Goal: Task Accomplishment & Management: Manage account settings

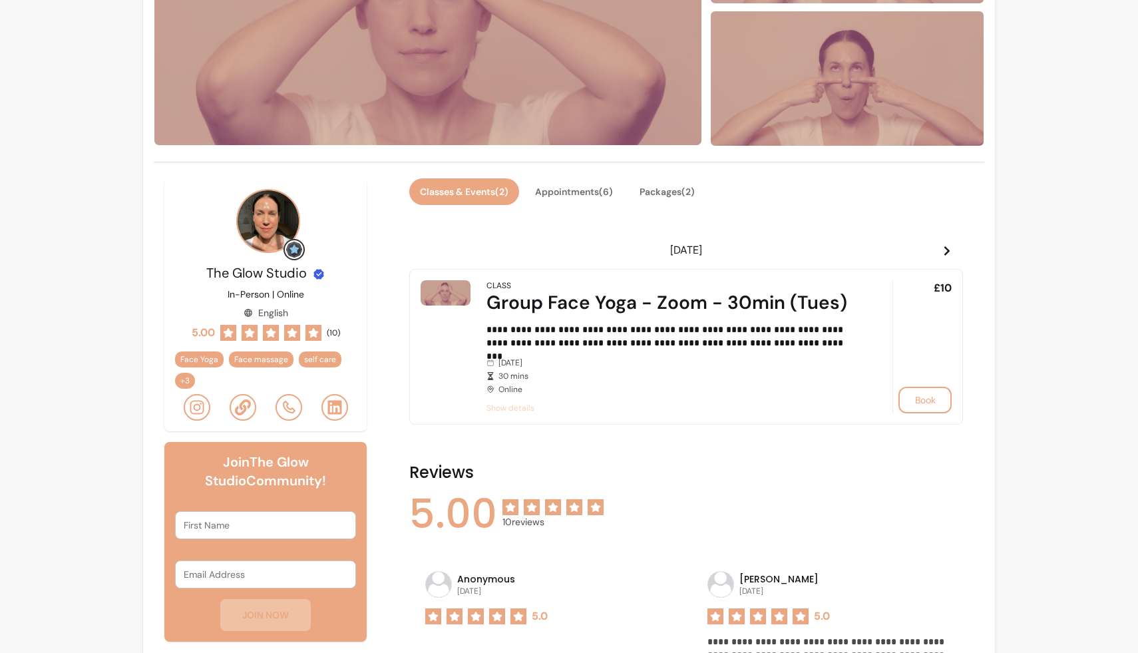
scroll to position [213, 0]
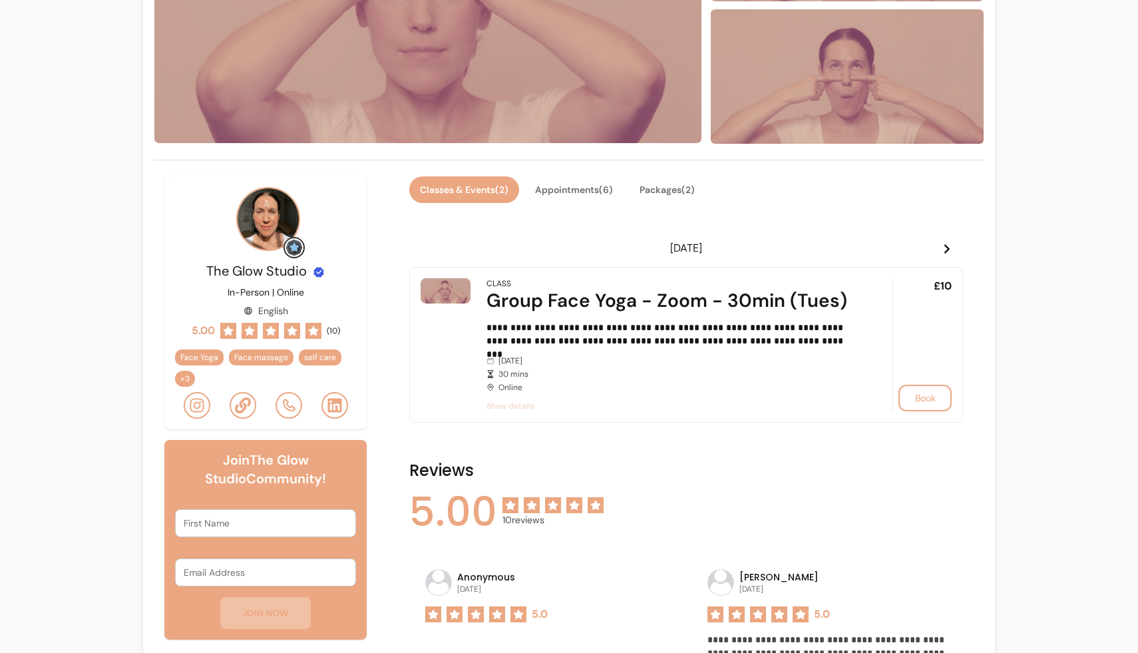
click at [947, 247] on icon at bounding box center [947, 248] width 5 height 9
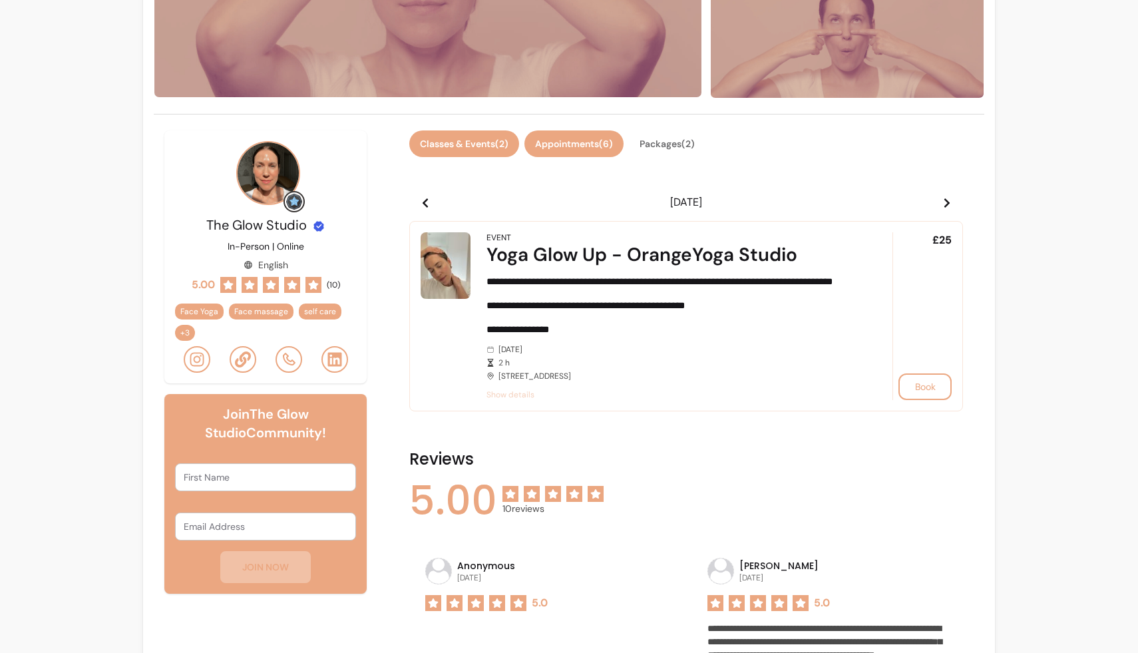
scroll to position [289, 0]
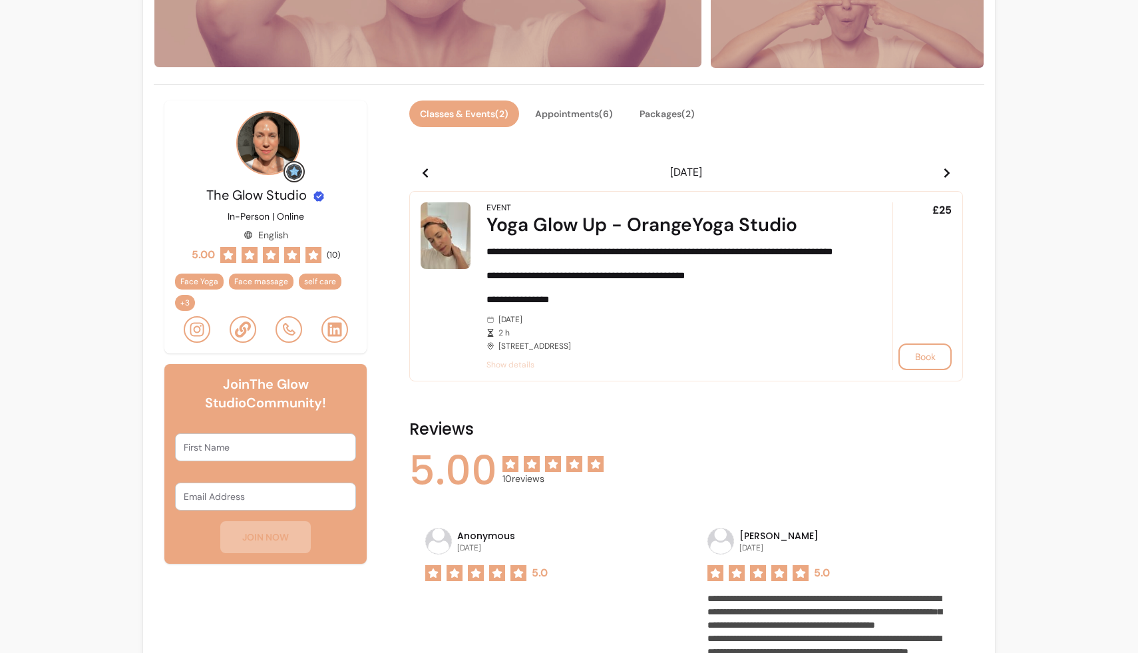
click at [182, 300] on span "+ 3" at bounding box center [185, 303] width 15 height 11
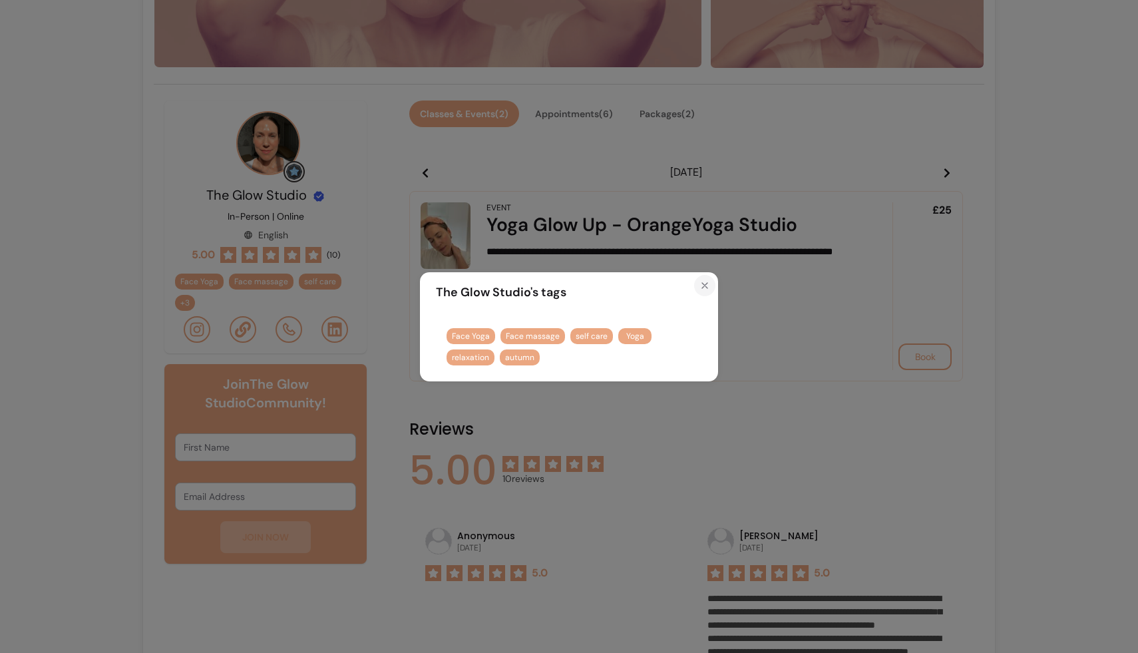
click at [701, 285] on icon "Close" at bounding box center [705, 285] width 11 height 11
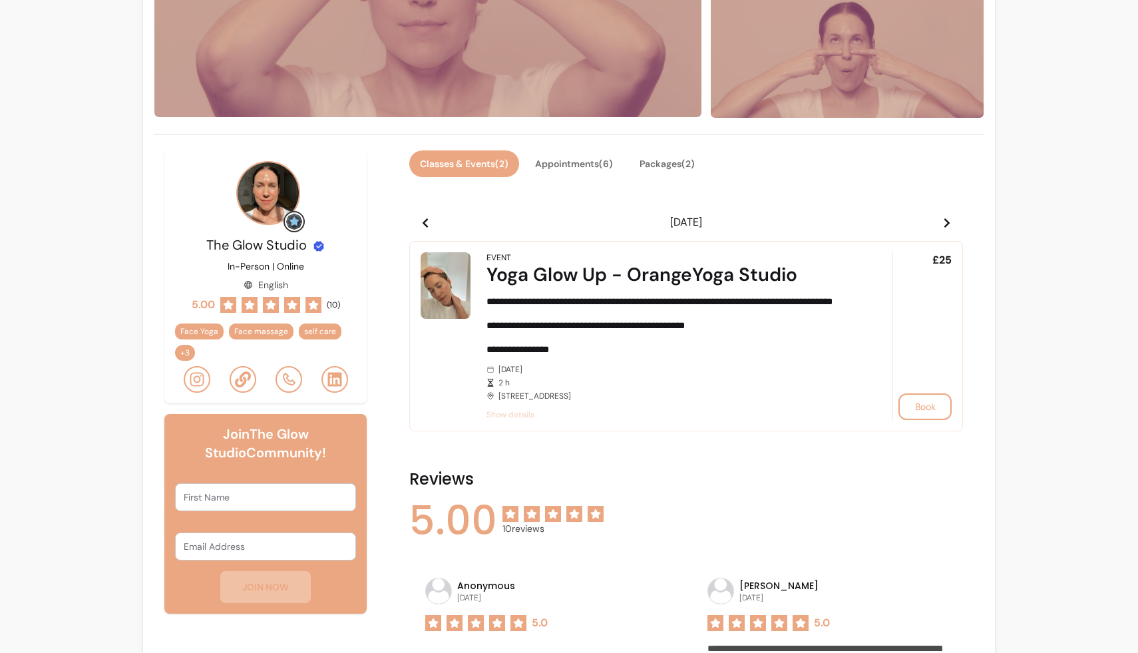
scroll to position [241, 0]
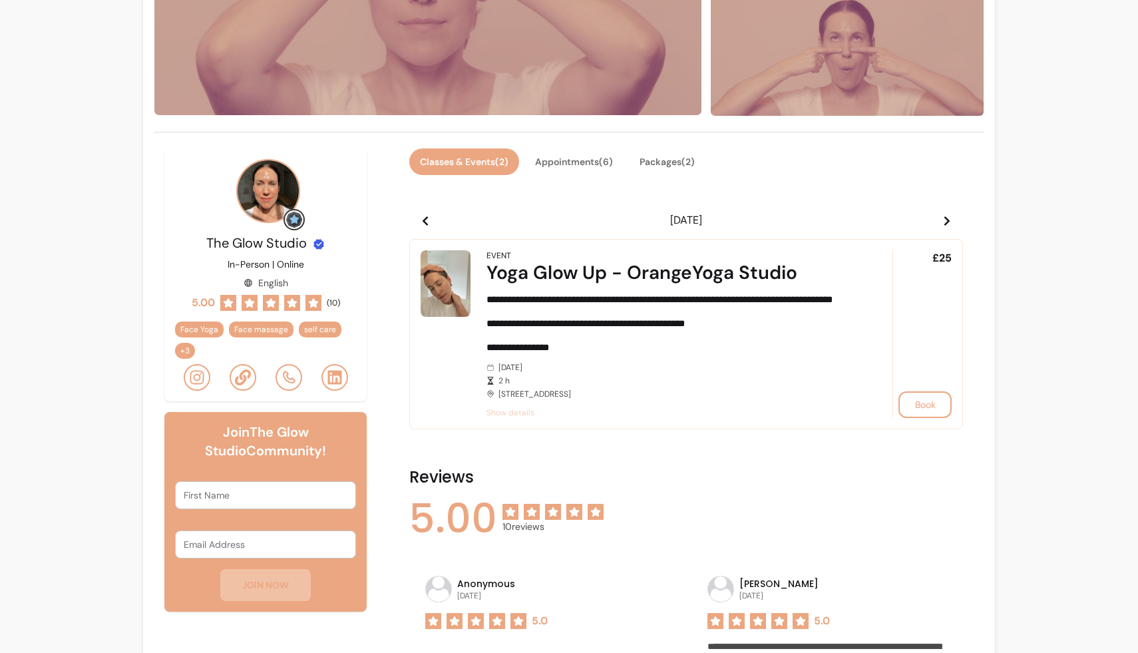
click at [945, 218] on icon at bounding box center [947, 221] width 11 height 11
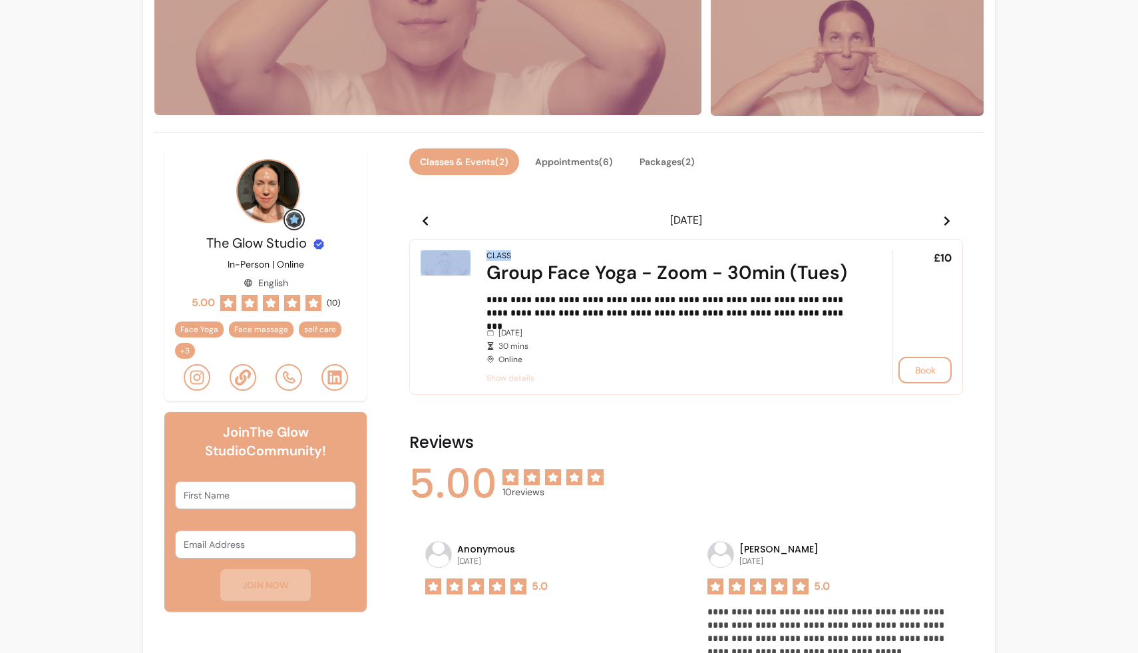
click at [945, 218] on icon at bounding box center [947, 221] width 11 height 11
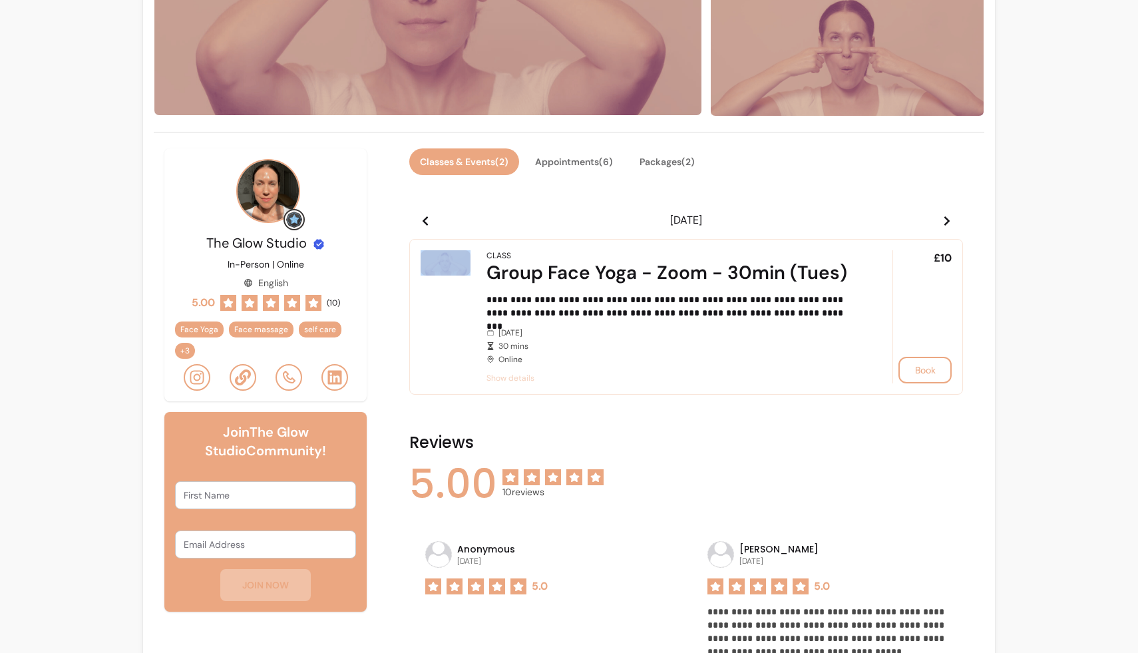
click at [945, 218] on icon at bounding box center [947, 221] width 11 height 11
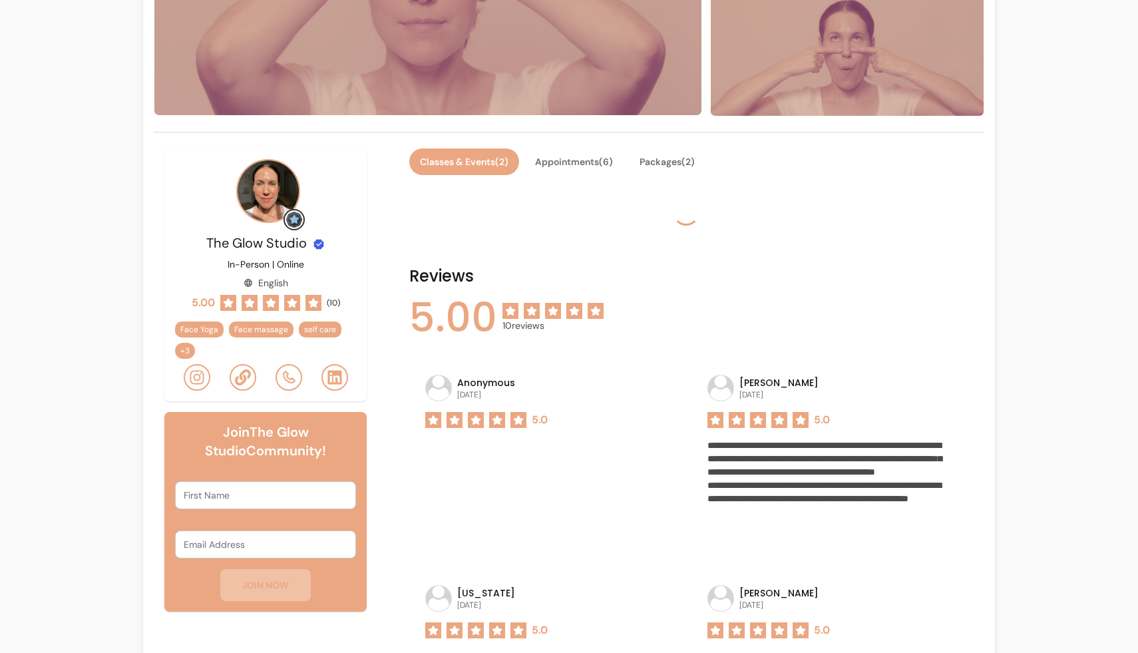
click at [945, 218] on div at bounding box center [686, 212] width 554 height 43
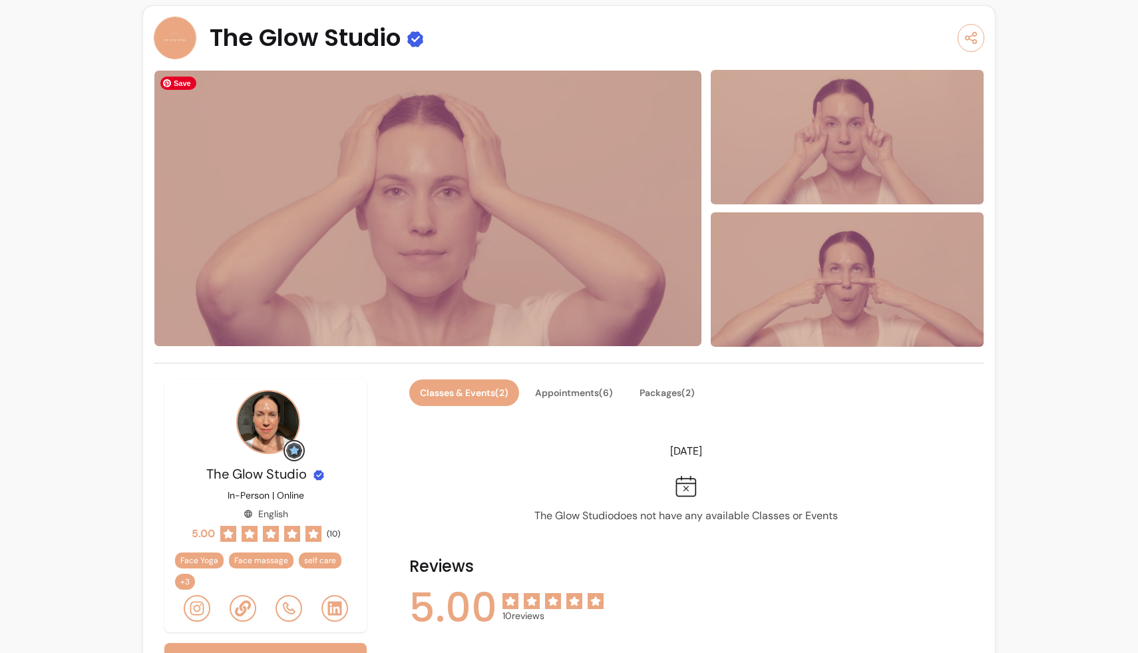
scroll to position [200, 0]
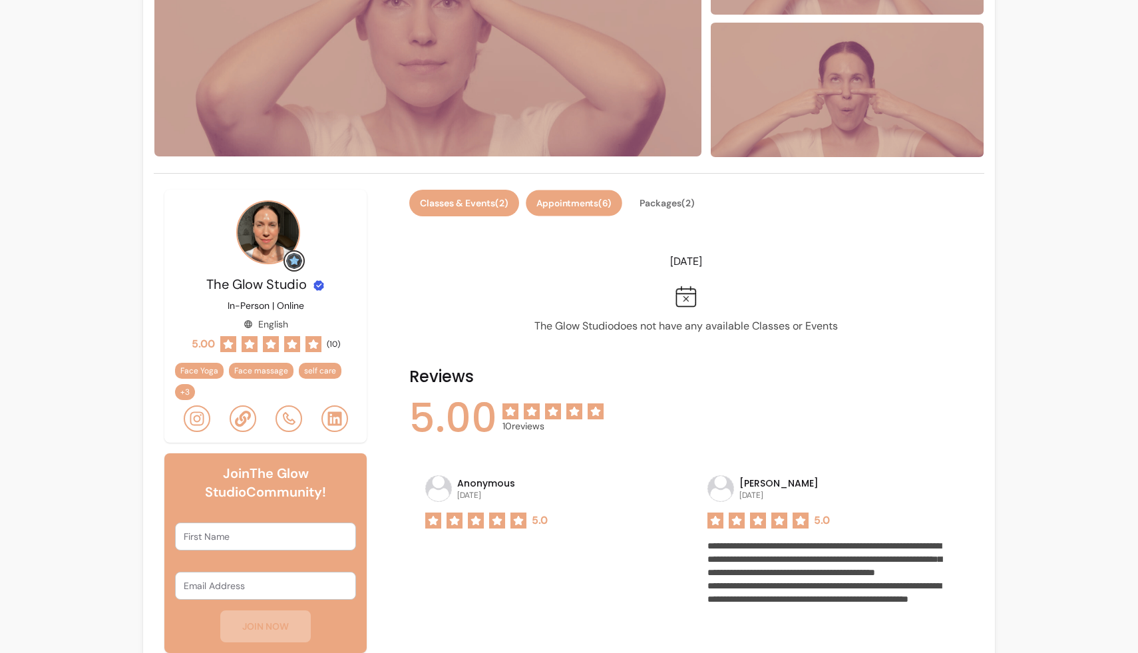
click at [585, 206] on button "Appointments ( 6 )" at bounding box center [574, 203] width 97 height 26
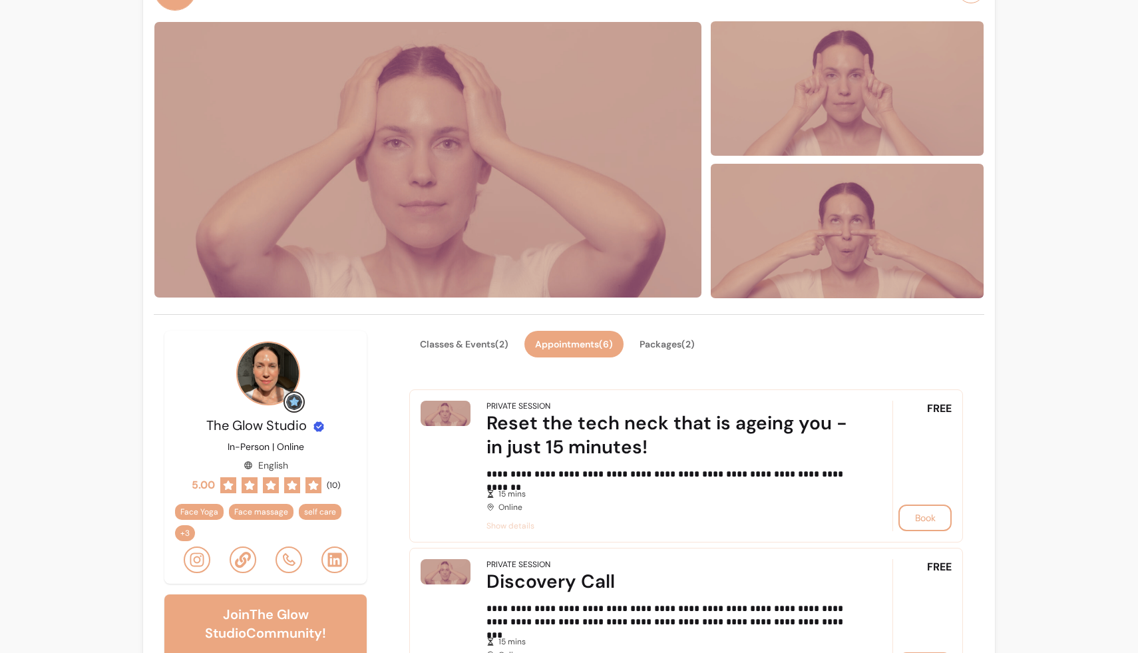
scroll to position [0, 0]
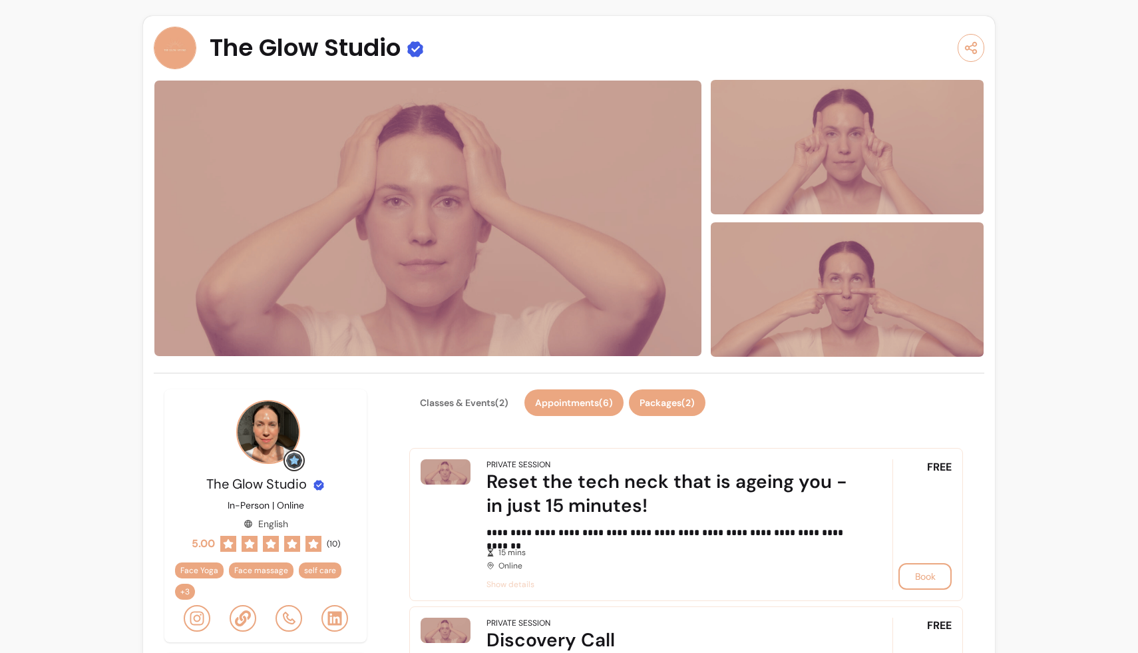
click at [678, 400] on button "Packages ( 2 )" at bounding box center [667, 402] width 77 height 27
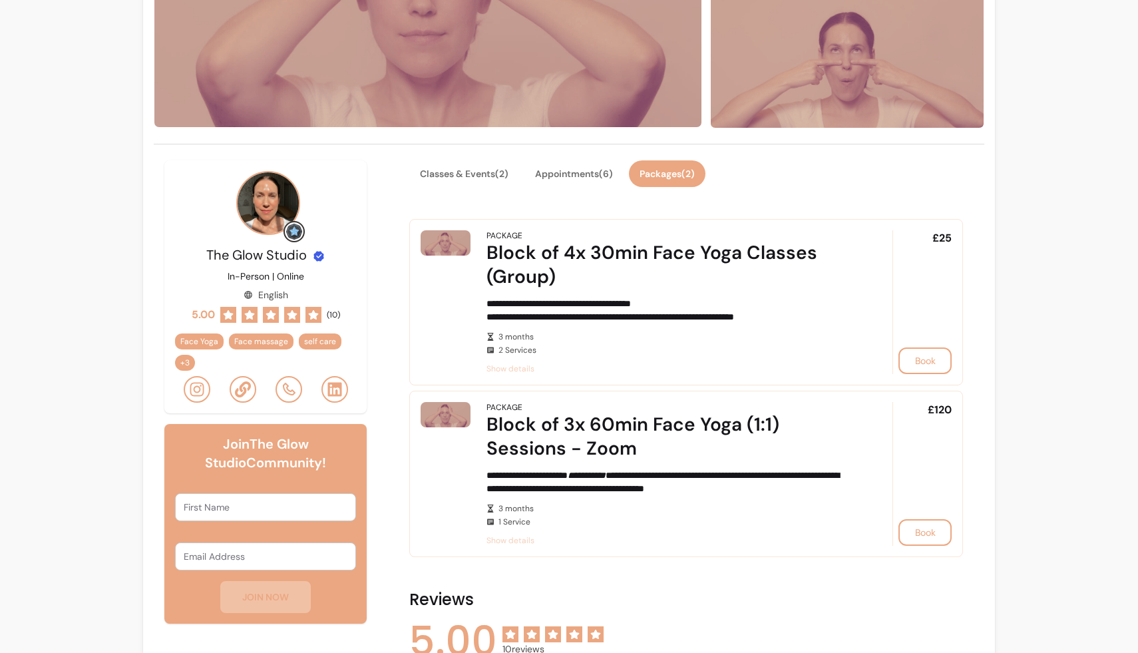
scroll to position [269, 0]
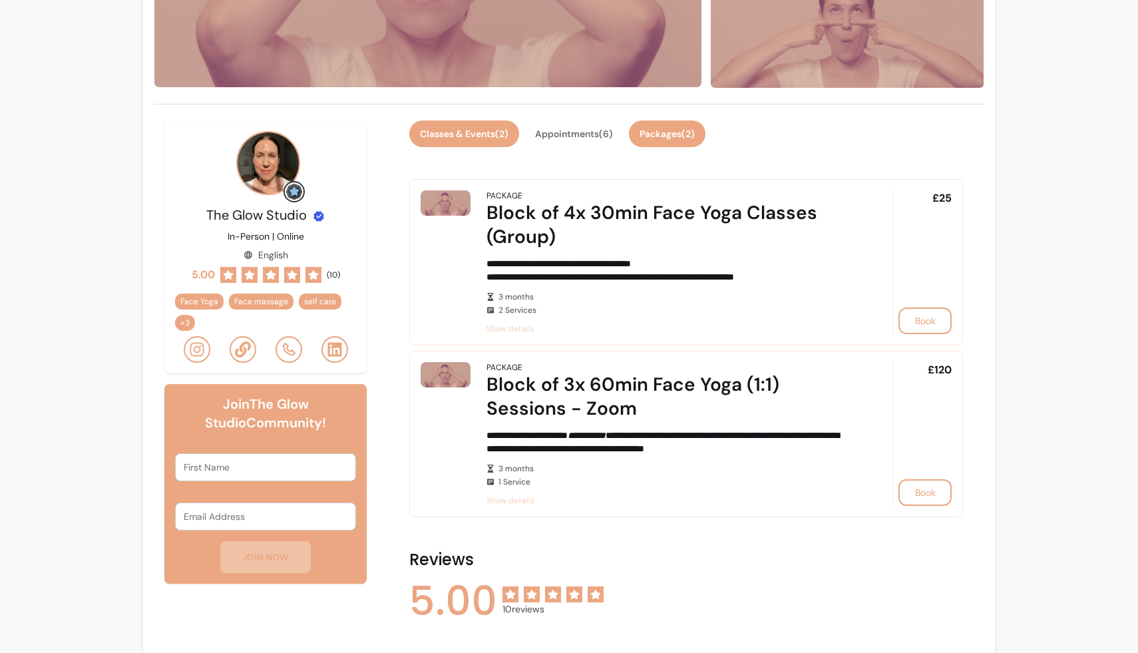
click at [469, 136] on button "Classes & Events ( 2 )" at bounding box center [464, 133] width 110 height 27
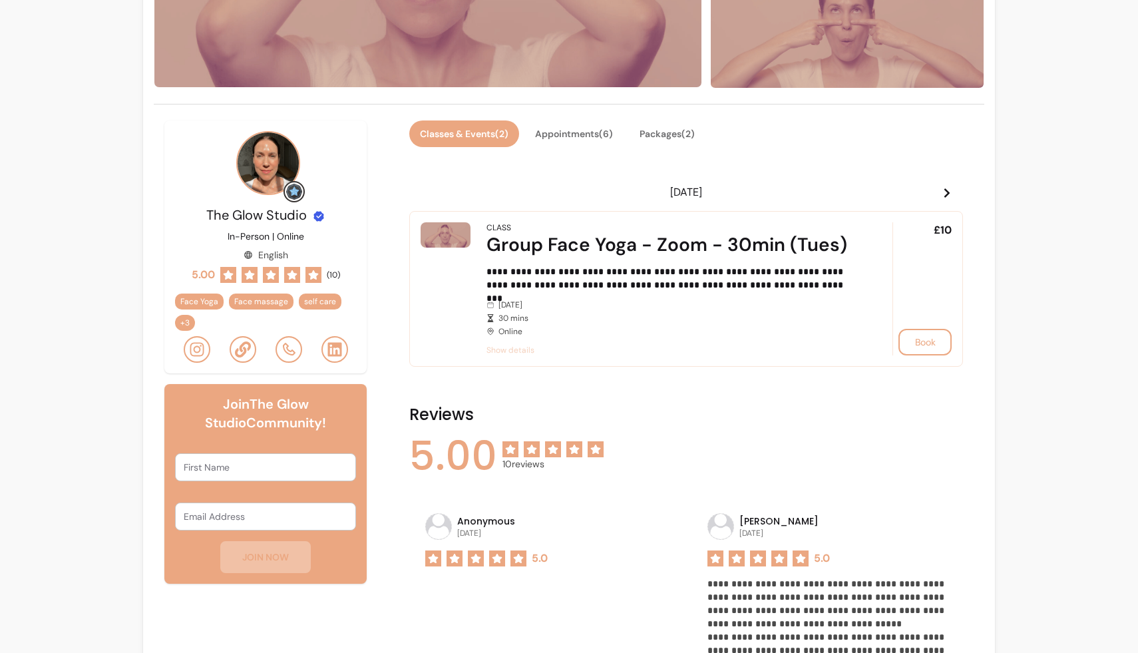
click at [946, 191] on icon at bounding box center [947, 193] width 11 height 11
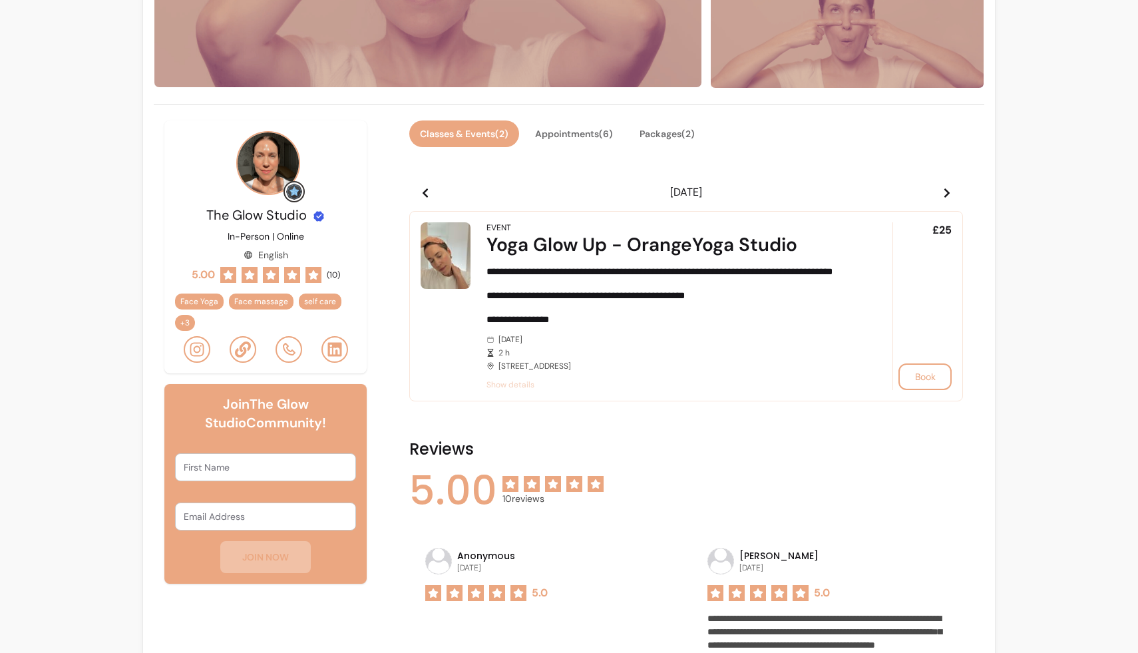
click at [946, 193] on icon at bounding box center [947, 193] width 11 height 11
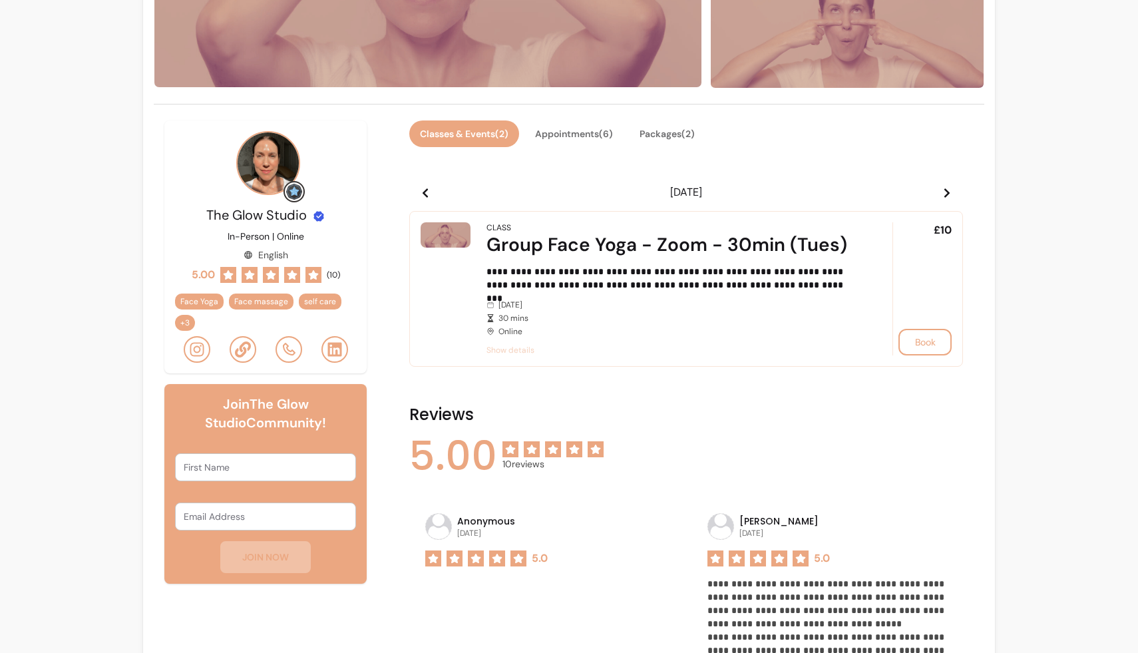
click at [423, 190] on icon at bounding box center [425, 193] width 11 height 11
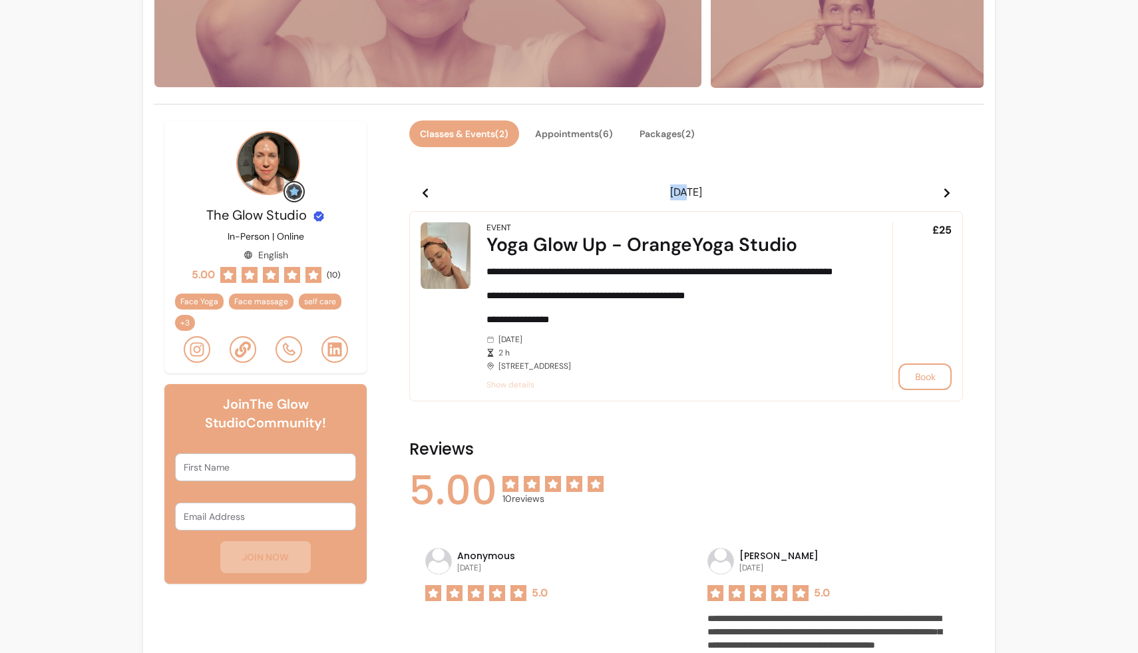
click at [423, 190] on icon at bounding box center [425, 193] width 11 height 11
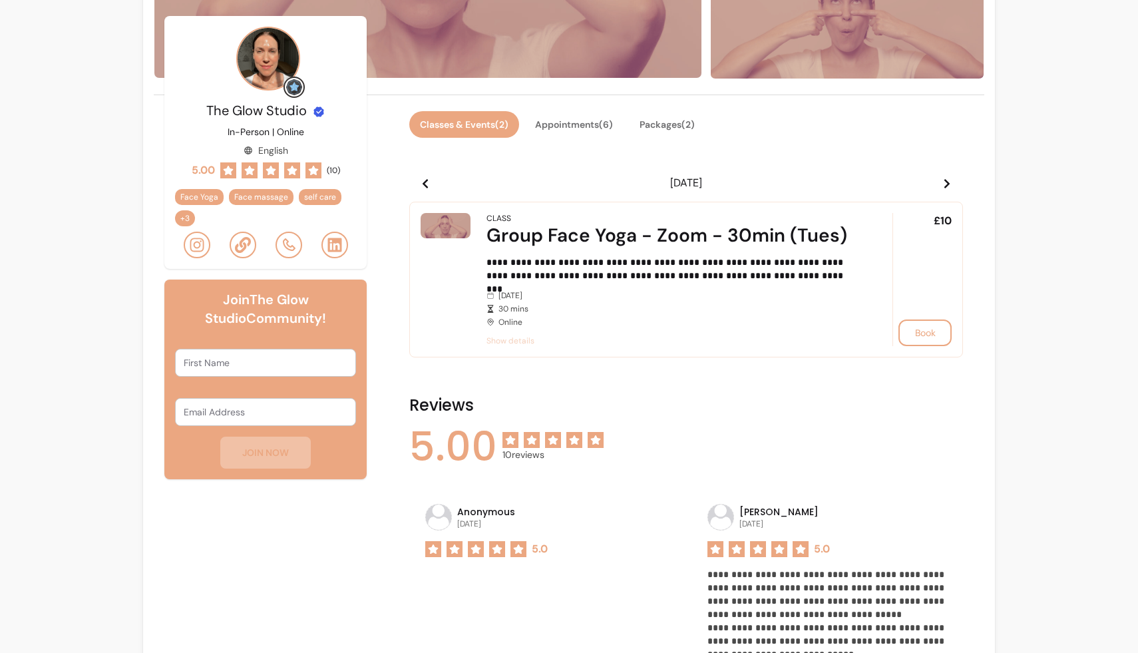
scroll to position [0, 0]
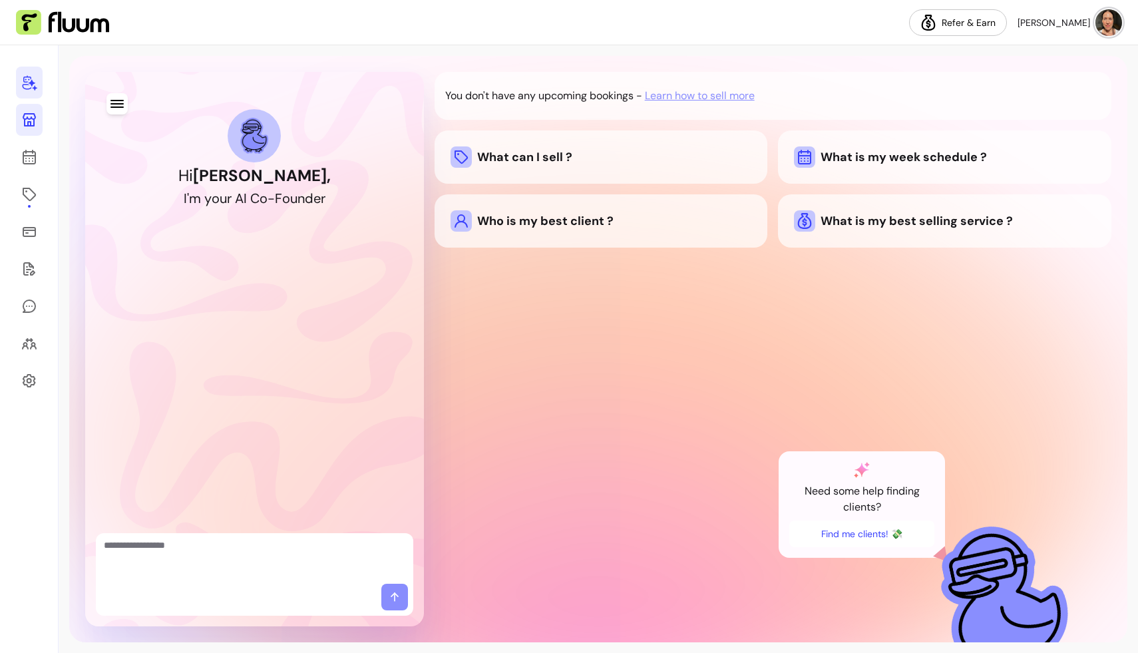
click at [29, 120] on icon at bounding box center [29, 120] width 16 height 16
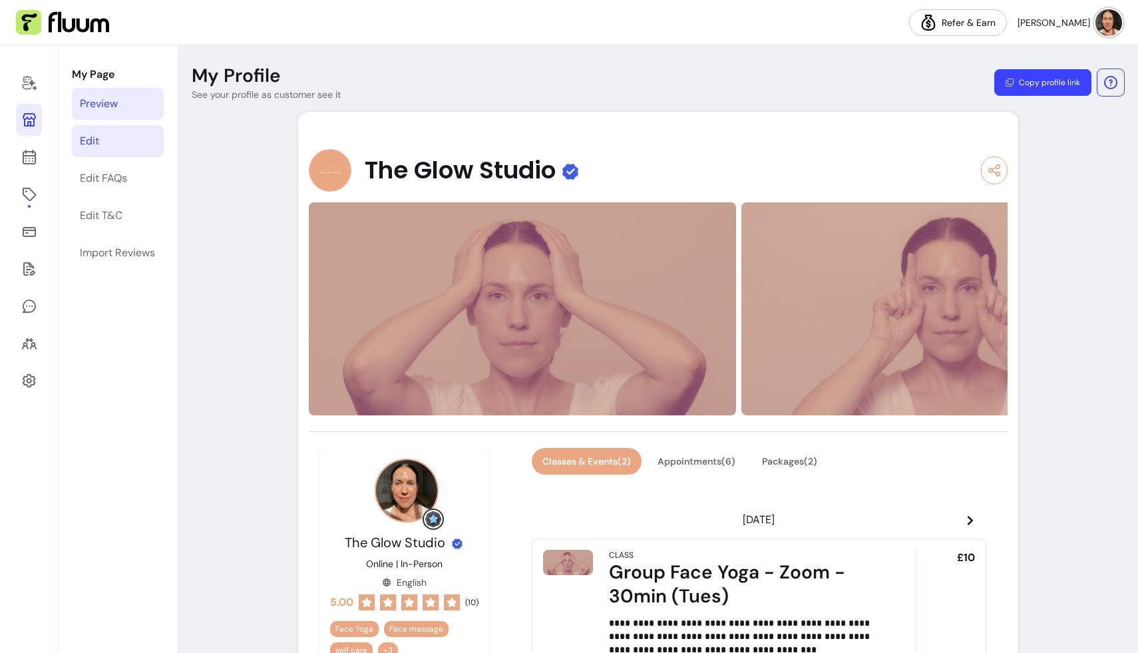
click at [101, 139] on link "Edit" at bounding box center [118, 141] width 92 height 32
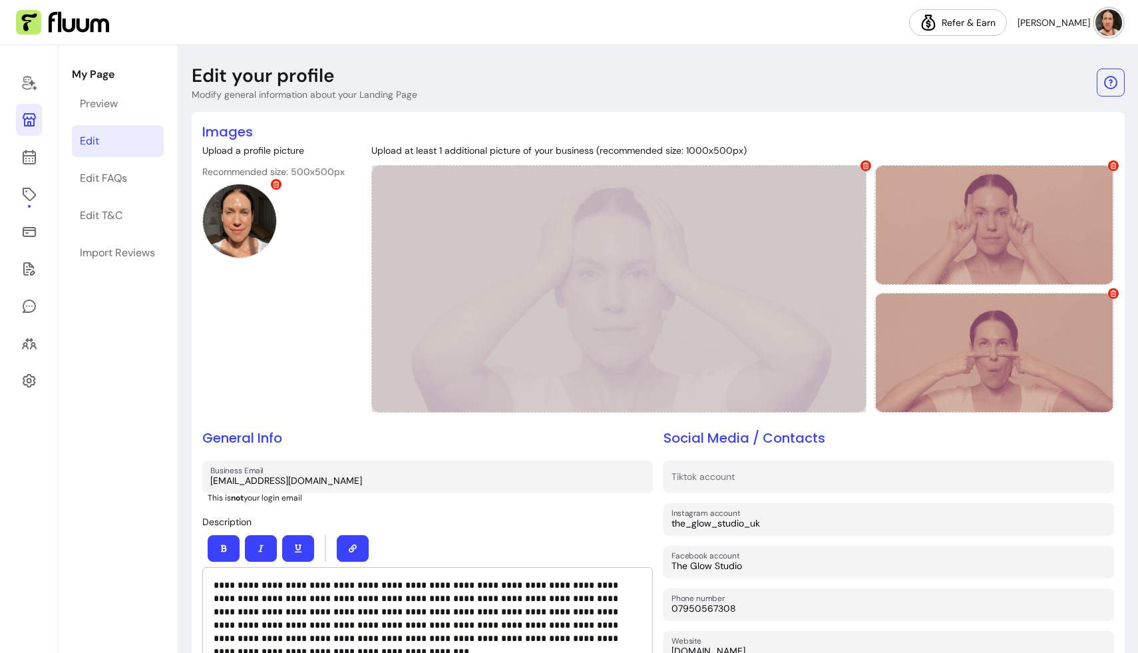
click at [517, 164] on icon at bounding box center [866, 165] width 7 height 7
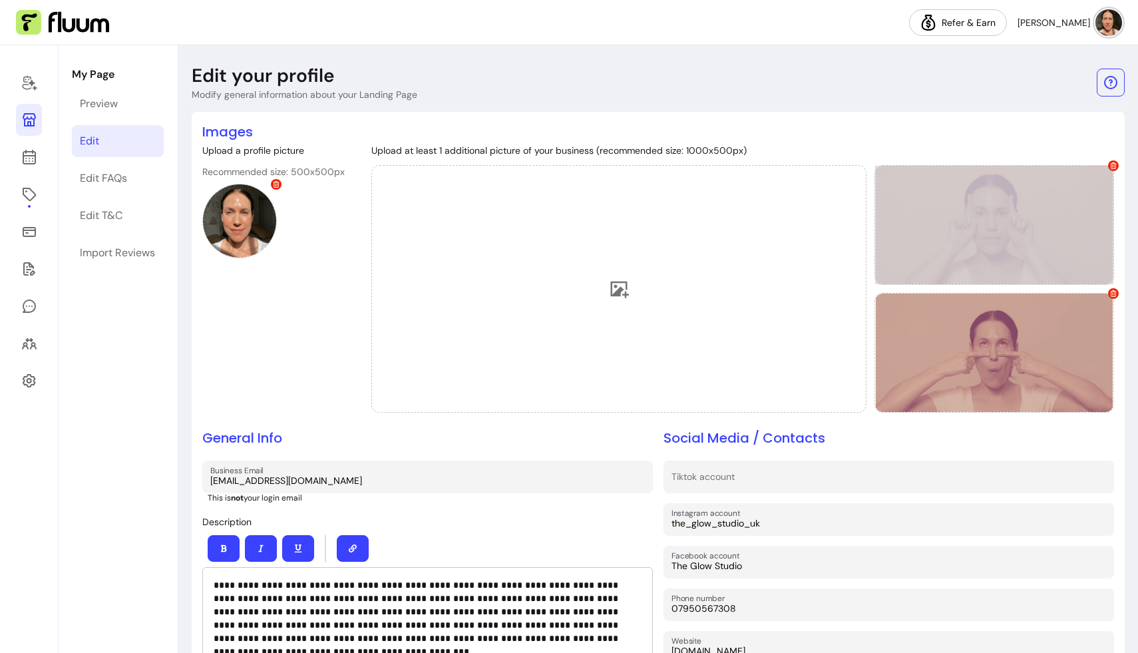
click at [517, 162] on icon at bounding box center [1114, 165] width 6 height 7
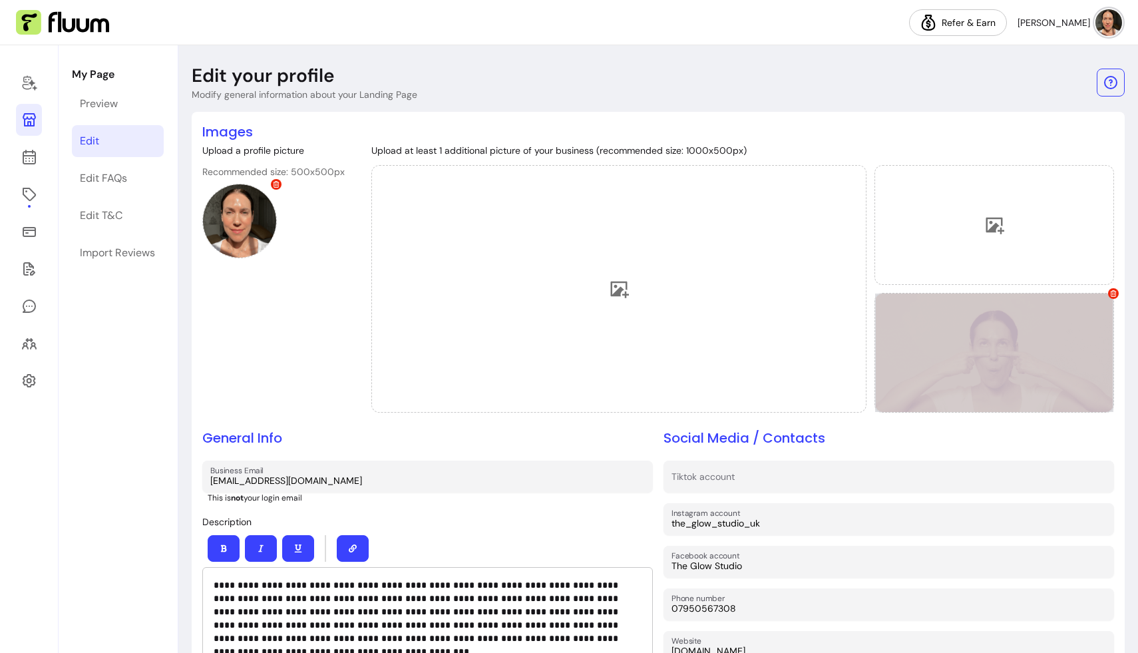
click at [517, 295] on icon at bounding box center [1114, 293] width 6 height 7
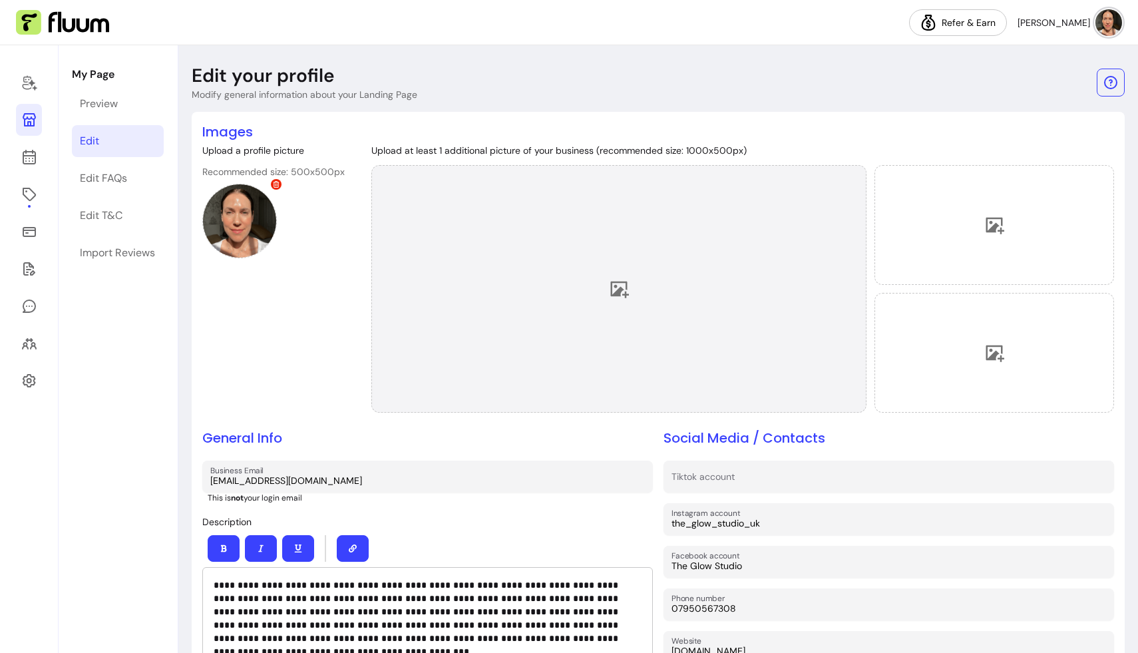
click at [517, 287] on icon at bounding box center [619, 289] width 20 height 20
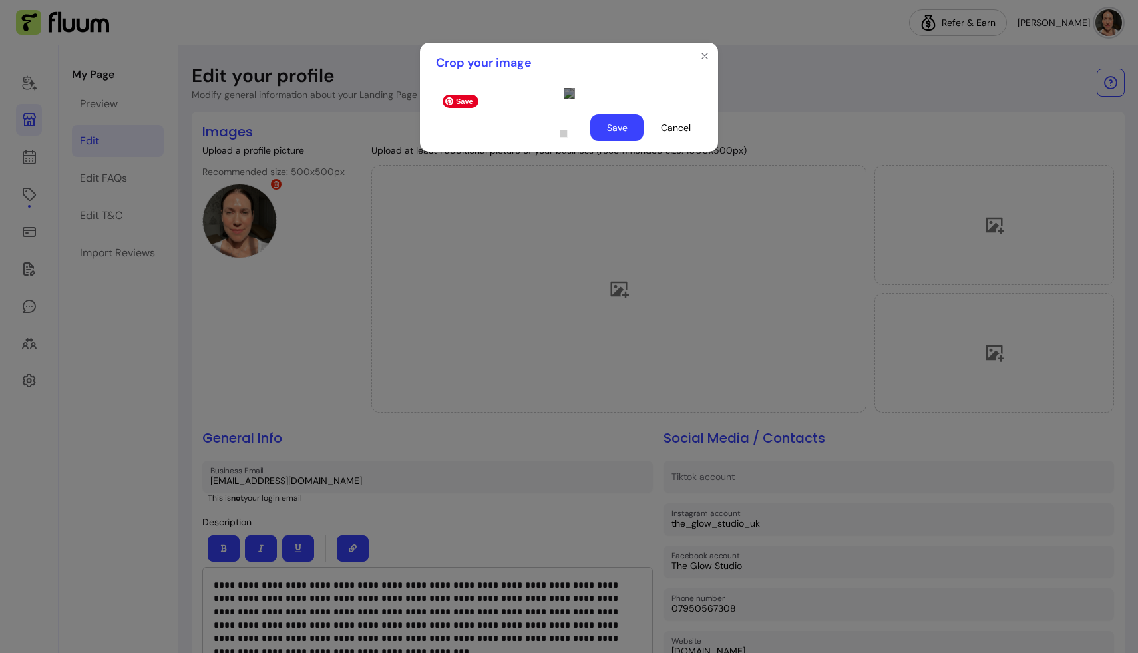
click at [517, 134] on div "Use the arrow keys to move the crop selection area" at bounding box center [697, 200] width 266 height 133
click at [421, 104] on div at bounding box center [569, 93] width 298 height 21
click at [434, 104] on div at bounding box center [569, 93] width 298 height 21
click at [517, 95] on div at bounding box center [569, 93] width 11 height 11
click at [517, 203] on div "Use the arrow keys to move the crop selection area" at bounding box center [697, 248] width 266 height 133
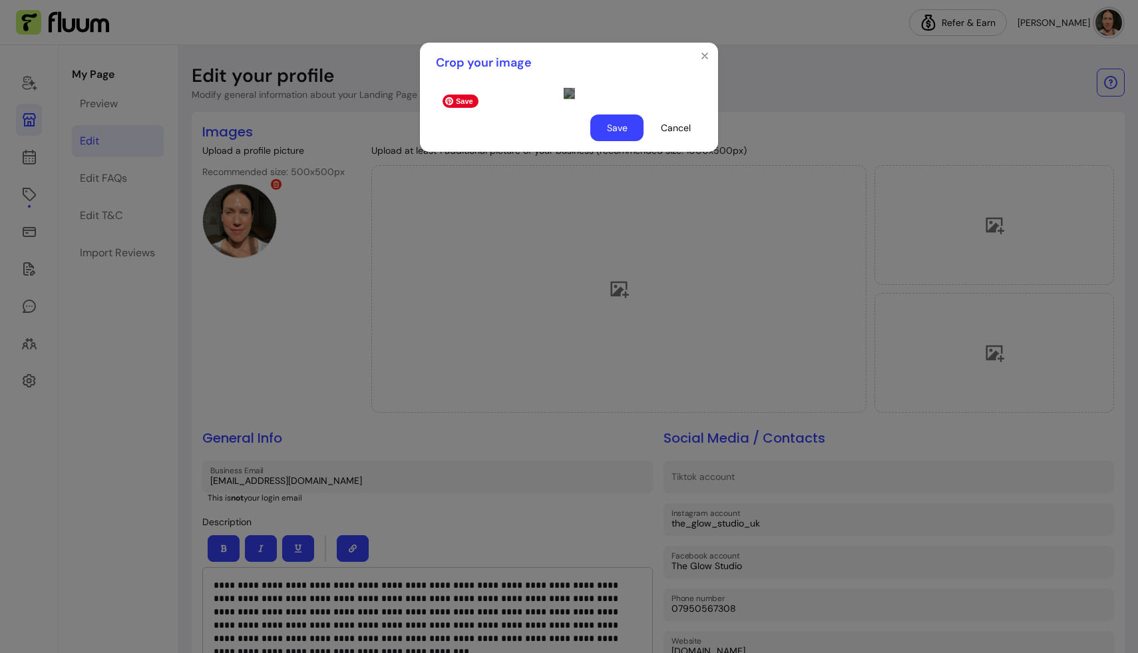
click at [517, 307] on div "Use the arrow keys to move the crop selection area" at bounding box center [697, 240] width 266 height 133
click at [517, 99] on div at bounding box center [569, 93] width 11 height 11
click at [517, 299] on div "Use the arrow keys to move the crop selection area" at bounding box center [698, 275] width 264 height 132
click at [517, 176] on div "Use the arrow keys to move the crop selection area" at bounding box center [698, 231] width 264 height 132
click at [439, 83] on div at bounding box center [569, 93] width 298 height 21
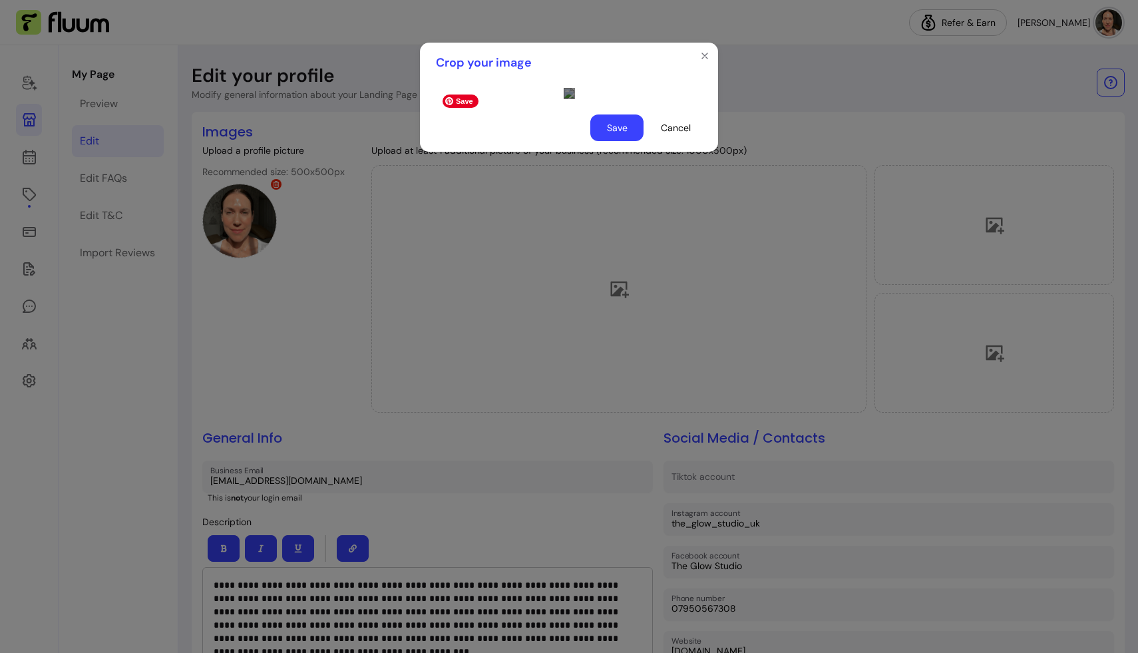
click at [517, 99] on div at bounding box center [569, 93] width 11 height 11
click at [517, 141] on button "Cancel" at bounding box center [675, 128] width 53 height 27
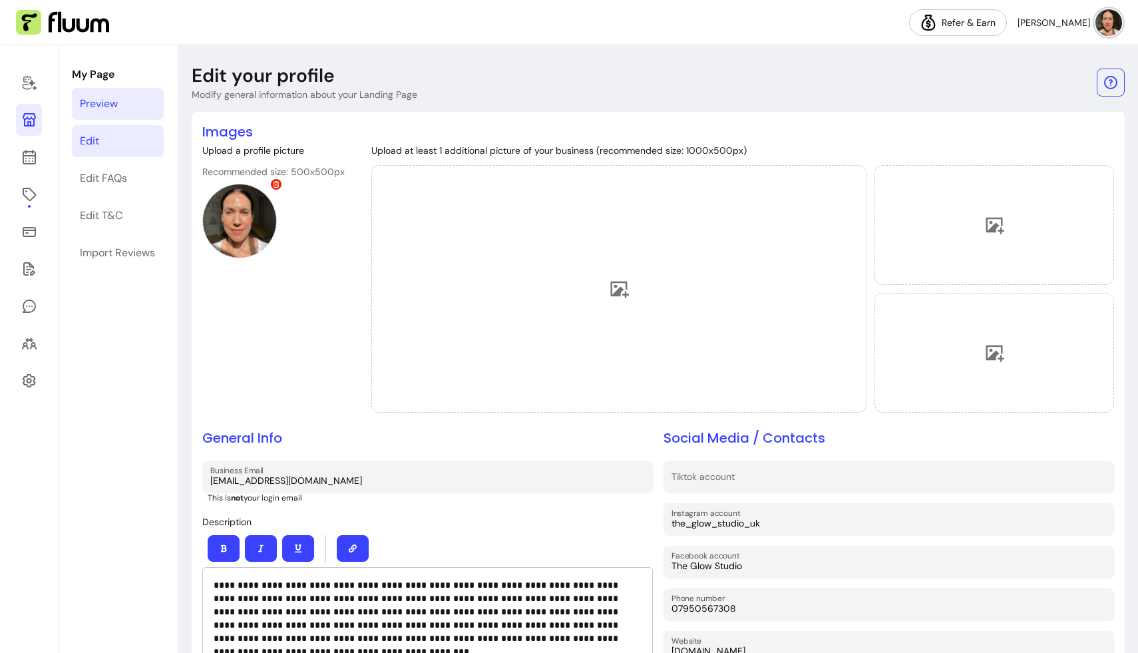
click at [120, 97] on link "Preview" at bounding box center [118, 104] width 92 height 32
